Goal: Complete application form

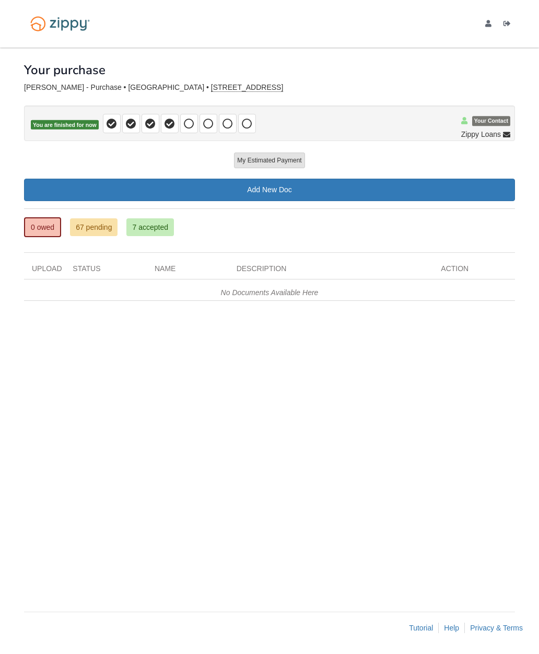
click at [47, 232] on link "0 owed" at bounding box center [42, 227] width 37 height 20
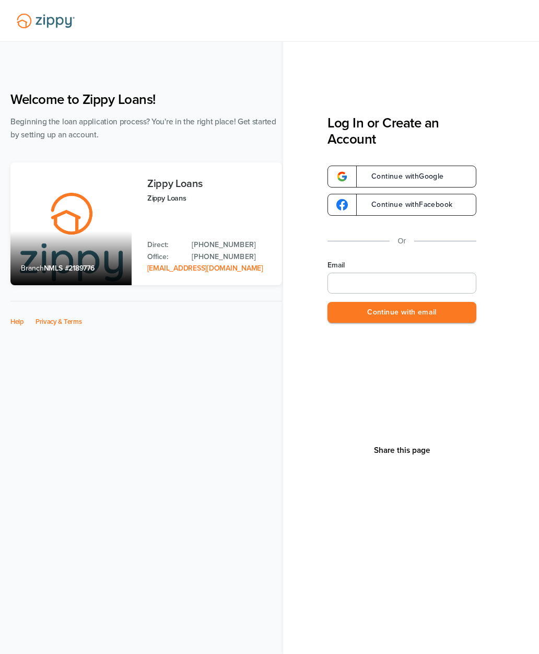
type input "**********"
click at [452, 318] on button "Continue with email" at bounding box center [402, 312] width 149 height 21
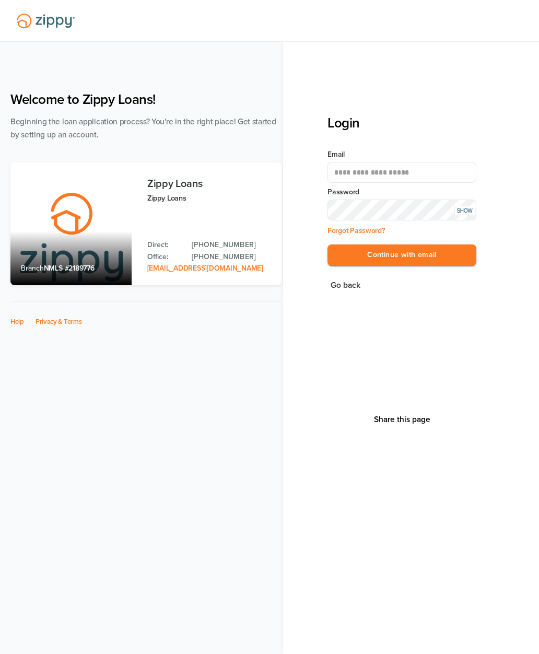
click at [446, 258] on button "Continue with email" at bounding box center [402, 255] width 149 height 21
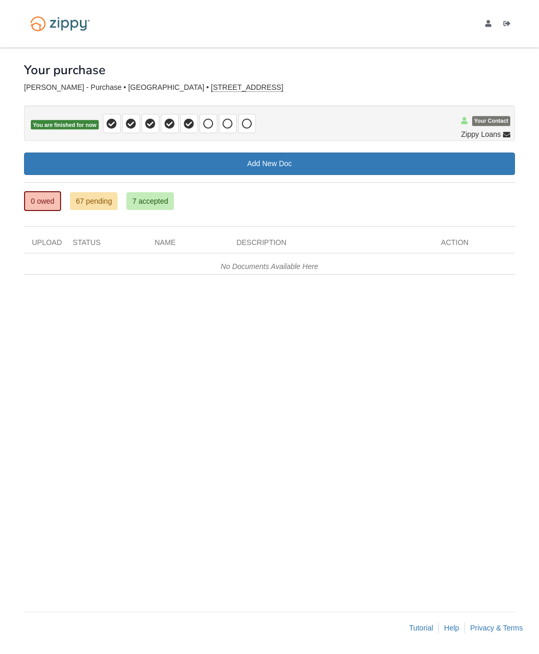
click at [190, 121] on icon at bounding box center [189, 124] width 10 height 10
click at [204, 131] on span at bounding box center [209, 123] width 18 height 19
click at [185, 129] on span at bounding box center [189, 123] width 18 height 19
click at [208, 128] on icon at bounding box center [208, 124] width 10 height 10
click at [233, 131] on span at bounding box center [228, 123] width 18 height 19
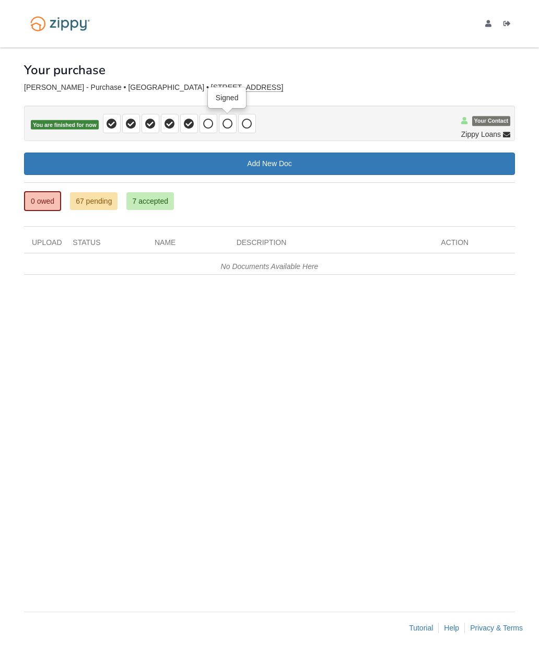
click at [253, 123] on span at bounding box center [247, 123] width 18 height 19
click at [212, 123] on icon at bounding box center [208, 124] width 10 height 10
click at [211, 123] on icon at bounding box center [208, 124] width 10 height 10
click at [255, 123] on span at bounding box center [247, 123] width 18 height 19
click at [200, 120] on span at bounding box center [209, 123] width 18 height 19
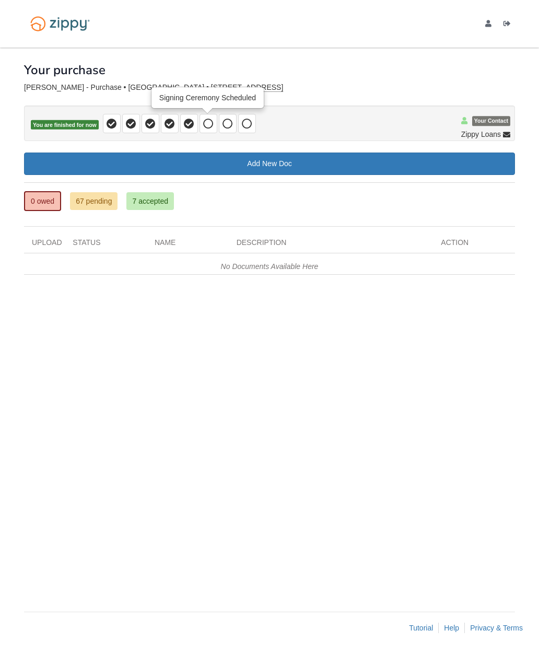
click at [234, 122] on span at bounding box center [228, 123] width 18 height 19
click at [246, 127] on icon at bounding box center [247, 124] width 10 height 10
click at [207, 123] on icon at bounding box center [208, 124] width 10 height 10
click at [187, 139] on p "You are finished for now" at bounding box center [269, 124] width 491 height 36
click at [112, 204] on link "67 pending" at bounding box center [94, 201] width 48 height 18
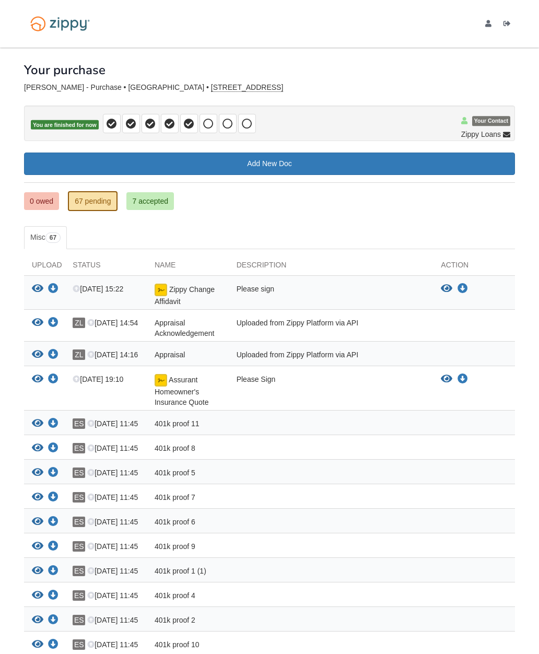
click at [185, 126] on icon at bounding box center [189, 124] width 10 height 10
click at [210, 123] on icon at bounding box center [208, 124] width 10 height 10
click at [235, 122] on span at bounding box center [228, 123] width 18 height 19
click at [253, 126] on span at bounding box center [247, 123] width 18 height 19
click at [59, 200] on link "0 owed" at bounding box center [41, 201] width 35 height 18
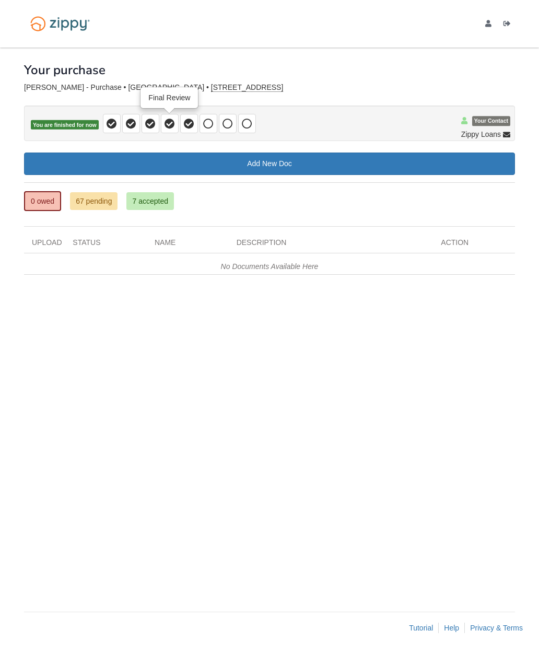
click at [171, 124] on icon at bounding box center [170, 124] width 10 height 10
click at [188, 128] on icon at bounding box center [189, 124] width 10 height 10
click at [209, 132] on span at bounding box center [209, 123] width 18 height 19
click at [232, 123] on icon at bounding box center [228, 124] width 10 height 10
click at [249, 127] on icon at bounding box center [247, 124] width 10 height 10
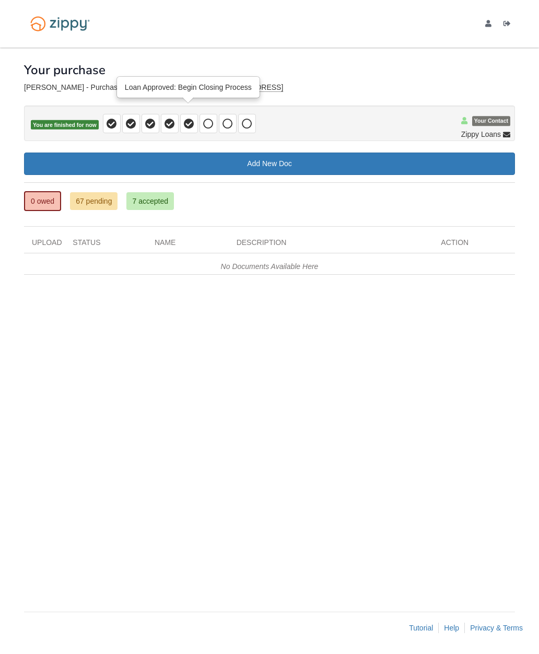
click at [193, 124] on icon at bounding box center [189, 124] width 10 height 10
